Goal: Task Accomplishment & Management: Manage account settings

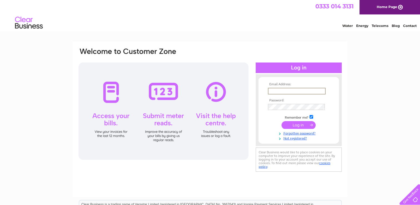
click at [305, 88] on input "text" at bounding box center [297, 91] width 58 height 7
type input "s"
click at [312, 92] on input "text" at bounding box center [297, 91] width 58 height 7
type input "[EMAIL_ADDRESS][DOMAIN_NAME]"
click at [301, 124] on input "submit" at bounding box center [298, 124] width 34 height 8
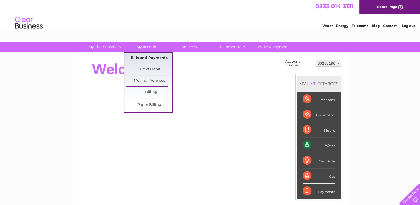
click at [142, 55] on link "Bills and Payments" at bounding box center [149, 57] width 46 height 11
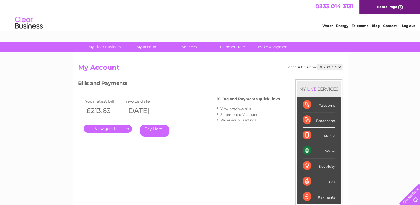
click at [122, 130] on link "." at bounding box center [108, 129] width 48 height 8
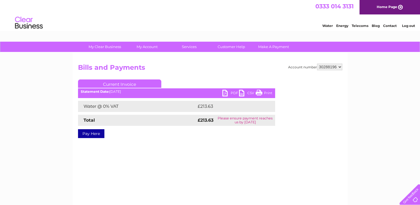
click at [234, 92] on link "PDF" at bounding box center [230, 94] width 17 height 8
